Goal: Information Seeking & Learning: Learn about a topic

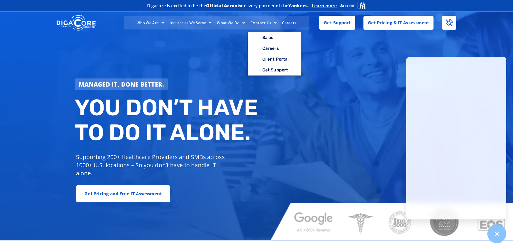
click at [253, 23] on link "Careers" at bounding box center [289, 23] width 20 height 14
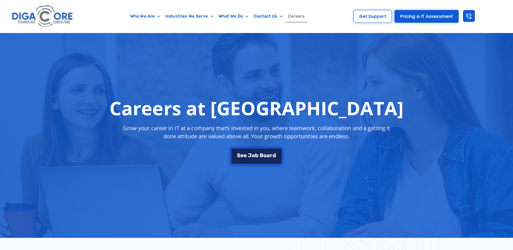
click at [267, 157] on div "S e e J [PERSON_NAME]" at bounding box center [256, 153] width 39 height 5
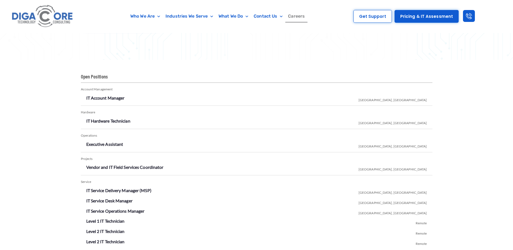
scroll to position [952, 0]
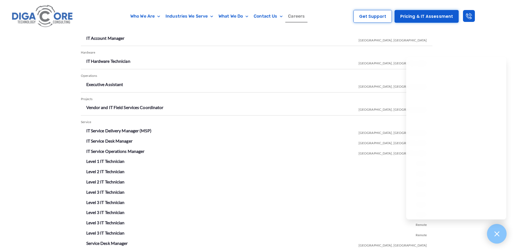
click at [500, 237] on icon at bounding box center [496, 233] width 7 height 7
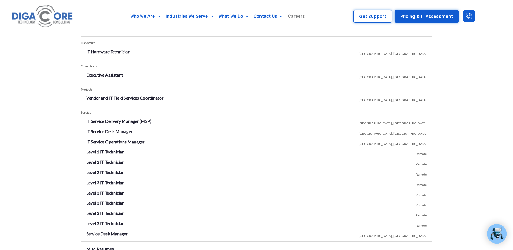
scroll to position [1006, 0]
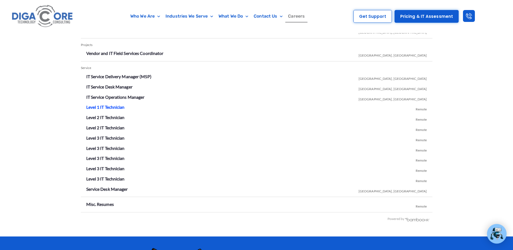
click at [113, 109] on link "Level 1 IT Technician" at bounding box center [105, 106] width 38 height 5
